Goal: Transaction & Acquisition: Purchase product/service

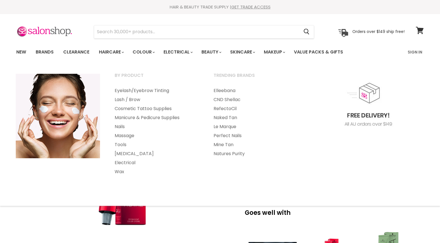
select Creme-0-0 "9-1"
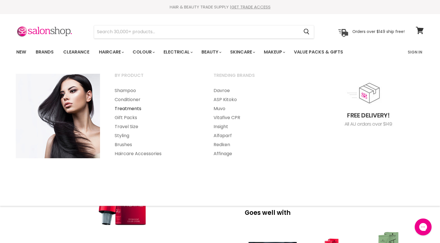
click at [124, 105] on link "Treatments" at bounding box center [157, 108] width 98 height 9
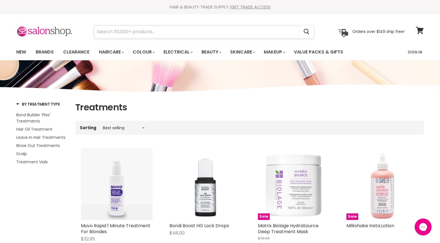
click at [108, 30] on input "Search" at bounding box center [196, 31] width 205 height 13
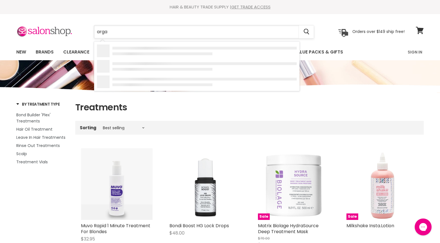
type input "argan"
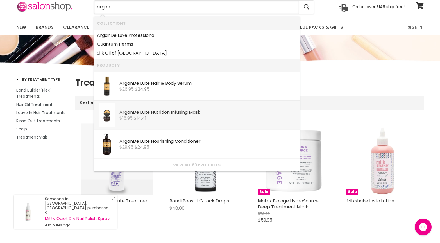
scroll to position [28, 0]
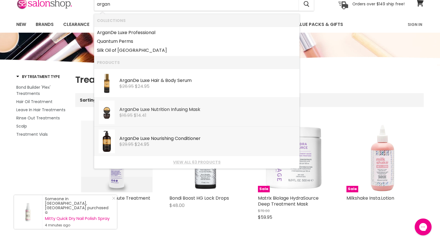
click at [145, 138] on div "Argan De Luxe Nourishing Conditioner" at bounding box center [207, 139] width 177 height 6
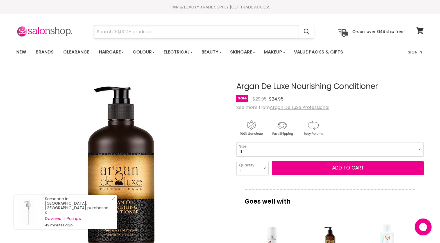
click at [144, 32] on input "Search" at bounding box center [196, 31] width 205 height 13
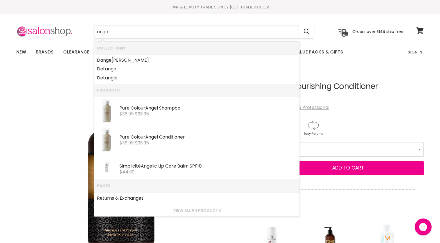
drag, startPoint x: 116, startPoint y: 33, endPoint x: 58, endPoint y: 36, distance: 58.0
click at [58, 35] on div "ange Cancel Orders over $149 ship free!" at bounding box center [210, 31] width 388 height 13
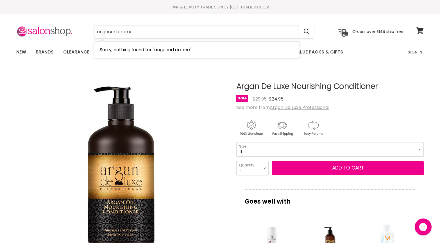
drag, startPoint x: 108, startPoint y: 32, endPoint x: 82, endPoint y: 29, distance: 26.3
click at [82, 29] on div "angecurl creme Cancel" at bounding box center [204, 31] width 249 height 13
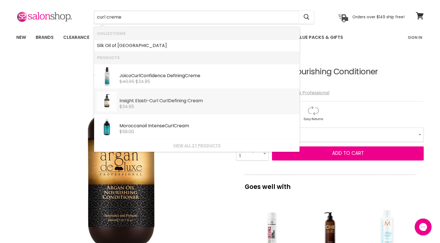
scroll to position [15, 0]
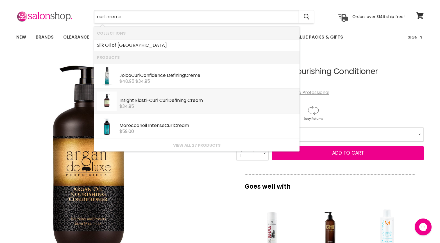
type input "curl creme"
click at [53, 93] on img "Argan De Luxe Nourishing Conditioner image. Click or Scroll to Zoom." at bounding box center [88, 158] width 144 height 210
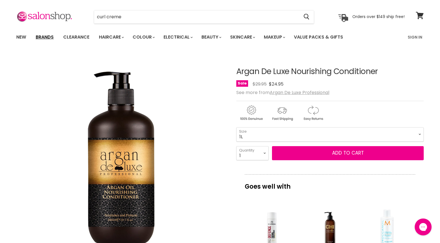
click at [47, 34] on link "Brands" at bounding box center [44, 37] width 26 height 12
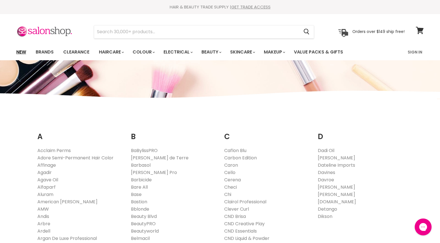
click at [18, 53] on link "New" at bounding box center [21, 52] width 18 height 12
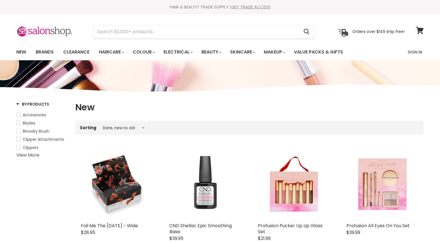
select select "created-descending"
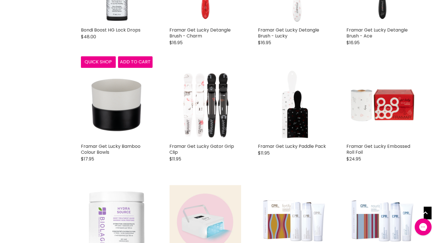
scroll to position [1287, 0]
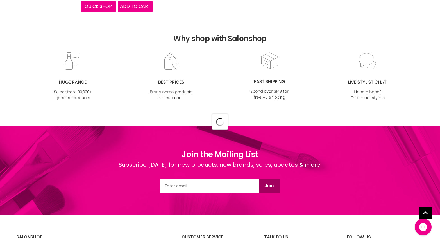
select select "created-descending"
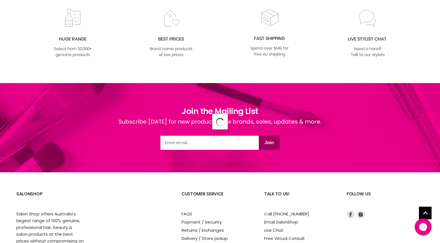
select select "created-descending"
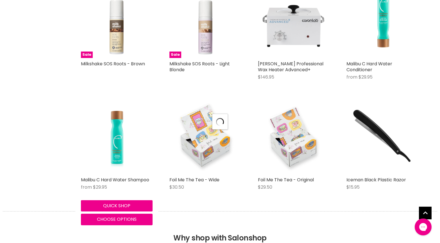
select select "created-descending"
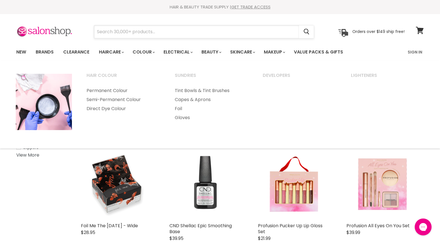
click at [151, 32] on input "Search" at bounding box center [196, 31] width 205 height 13
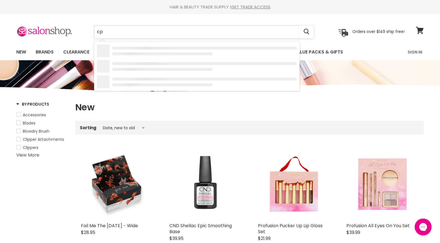
type input "cpr"
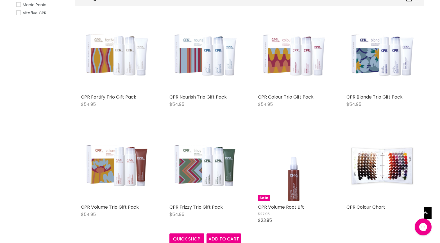
scroll to position [107, 0]
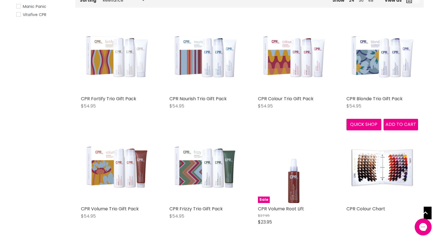
click at [368, 65] on img "Main content" at bounding box center [383, 57] width 72 height 72
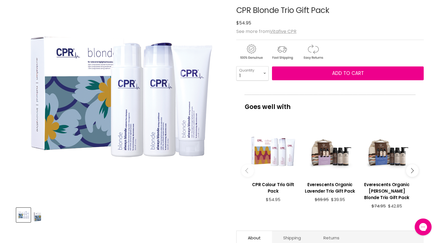
scroll to position [119, 0]
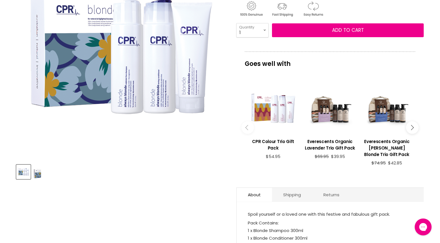
click at [183, 91] on img "CPR Blonde Trio Gift Pack image. Click or Scroll to Zoom." at bounding box center [121, 54] width 210 height 210
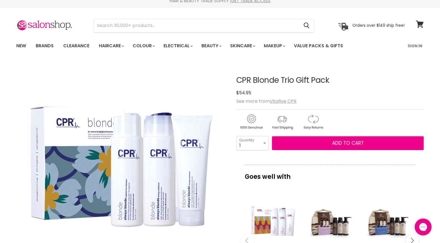
scroll to position [0, 0]
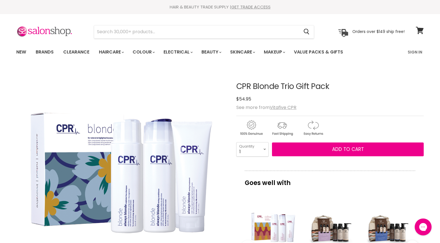
click at [102, 175] on img "CPR Blonde Trio Gift Pack image. Click or Scroll to Zoom." at bounding box center [121, 173] width 210 height 210
click at [198, 143] on img "CPR Blonde Trio Gift Pack image. Click or Scroll to Zoom." at bounding box center [121, 173] width 210 height 210
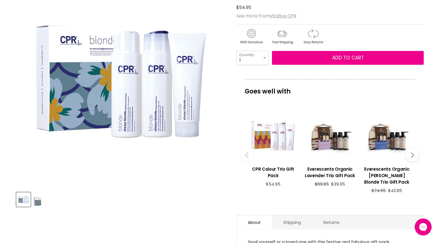
scroll to position [89, 0]
